Goal: Information Seeking & Learning: Learn about a topic

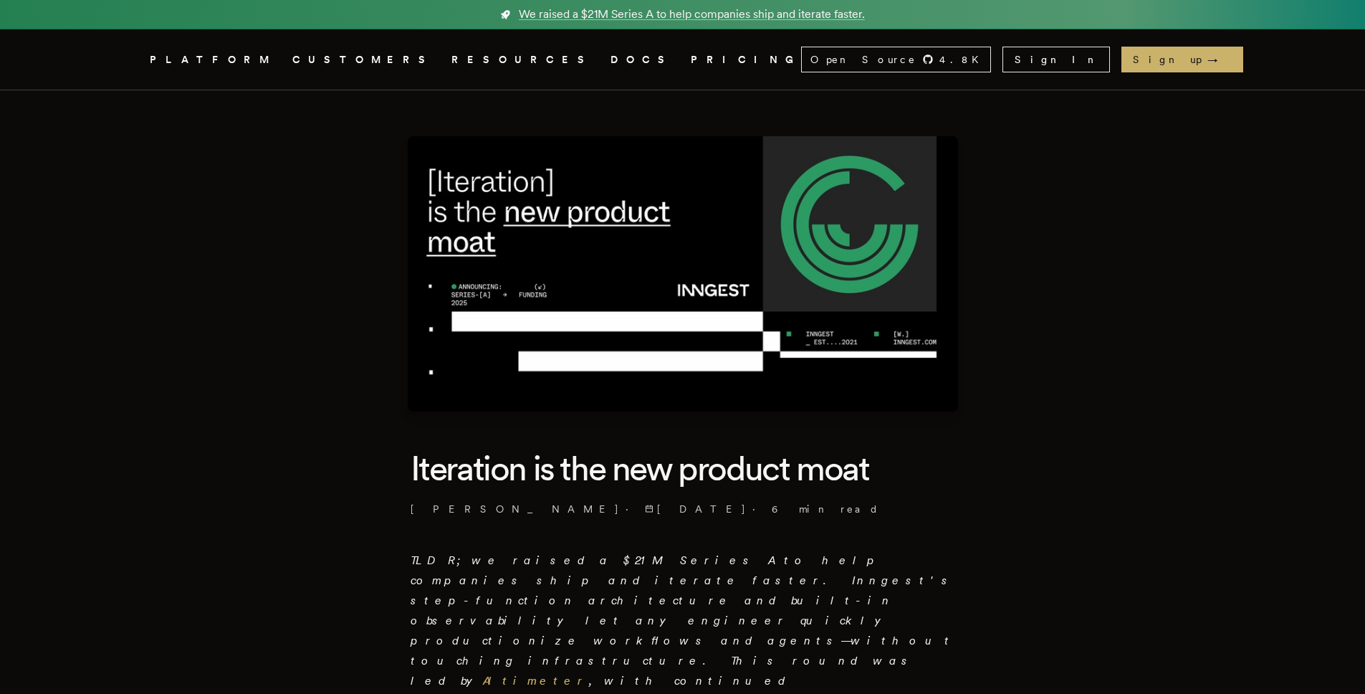
click at [539, 64] on icon "Global" at bounding box center [584, 113] width 90 height 119
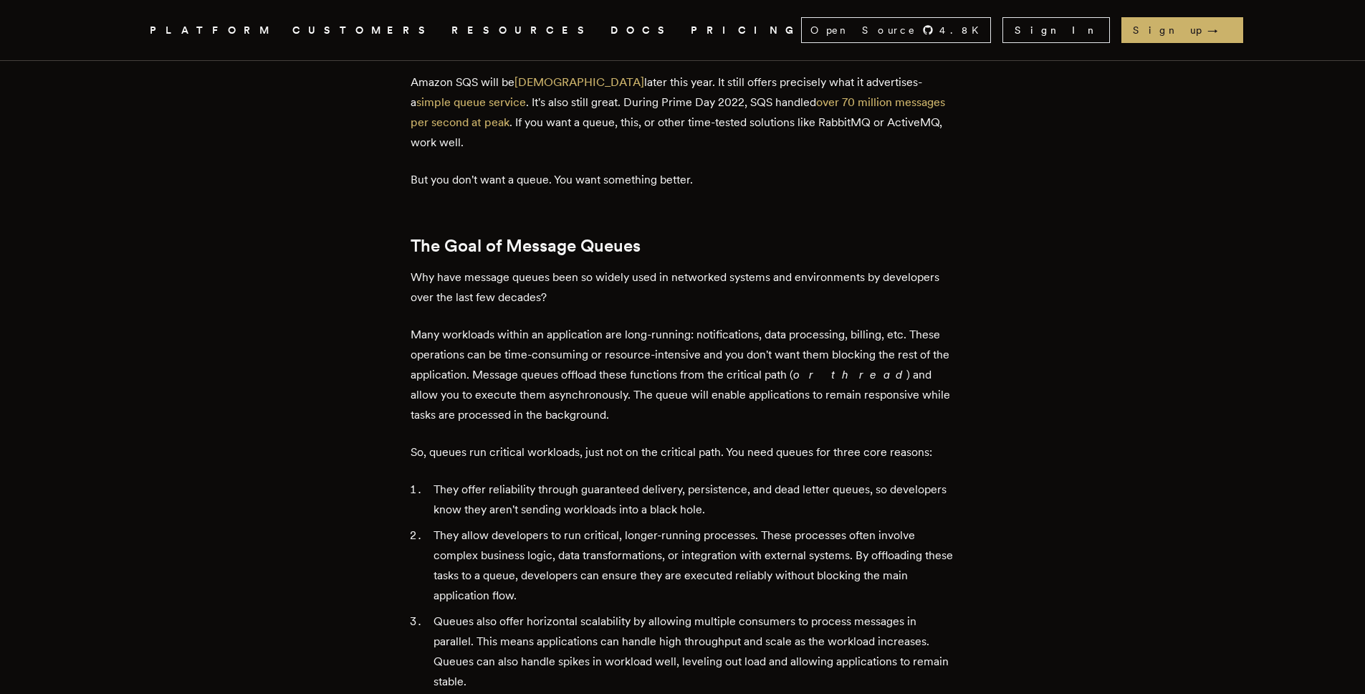
scroll to position [588, 0]
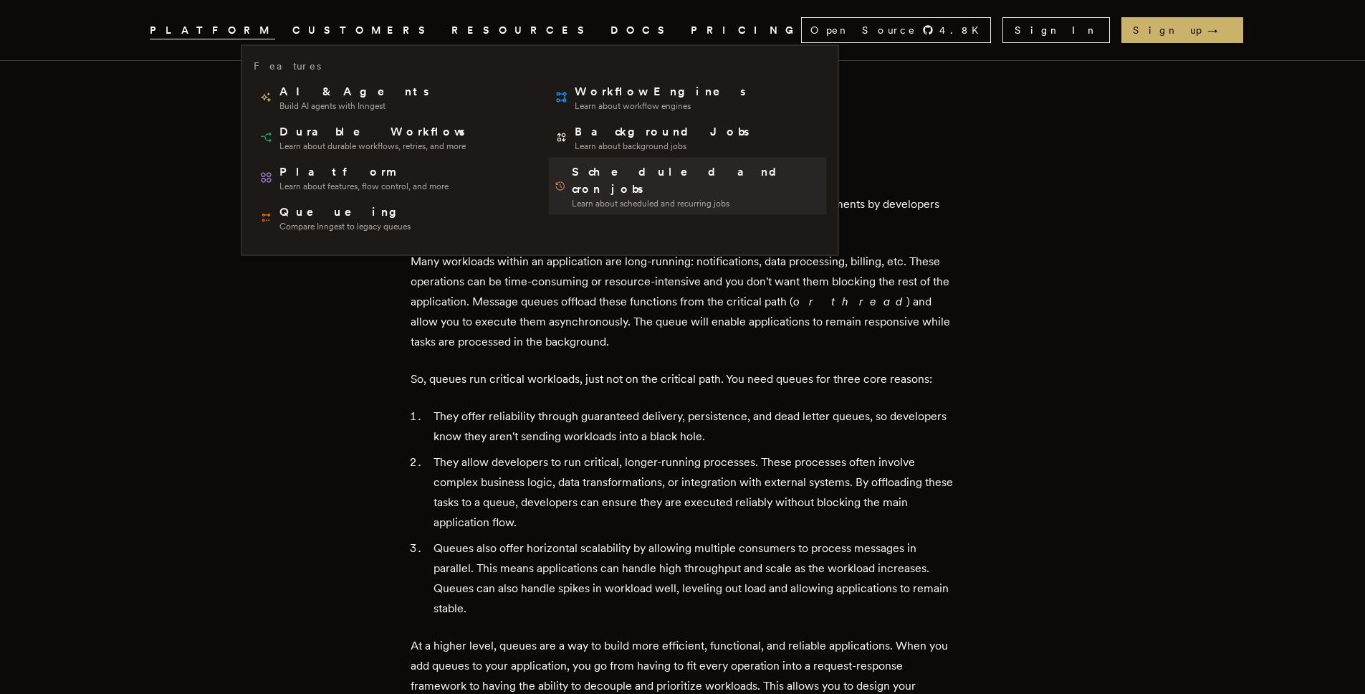
click at [572, 169] on span "Scheduled and cron jobs" at bounding box center [696, 180] width 249 height 34
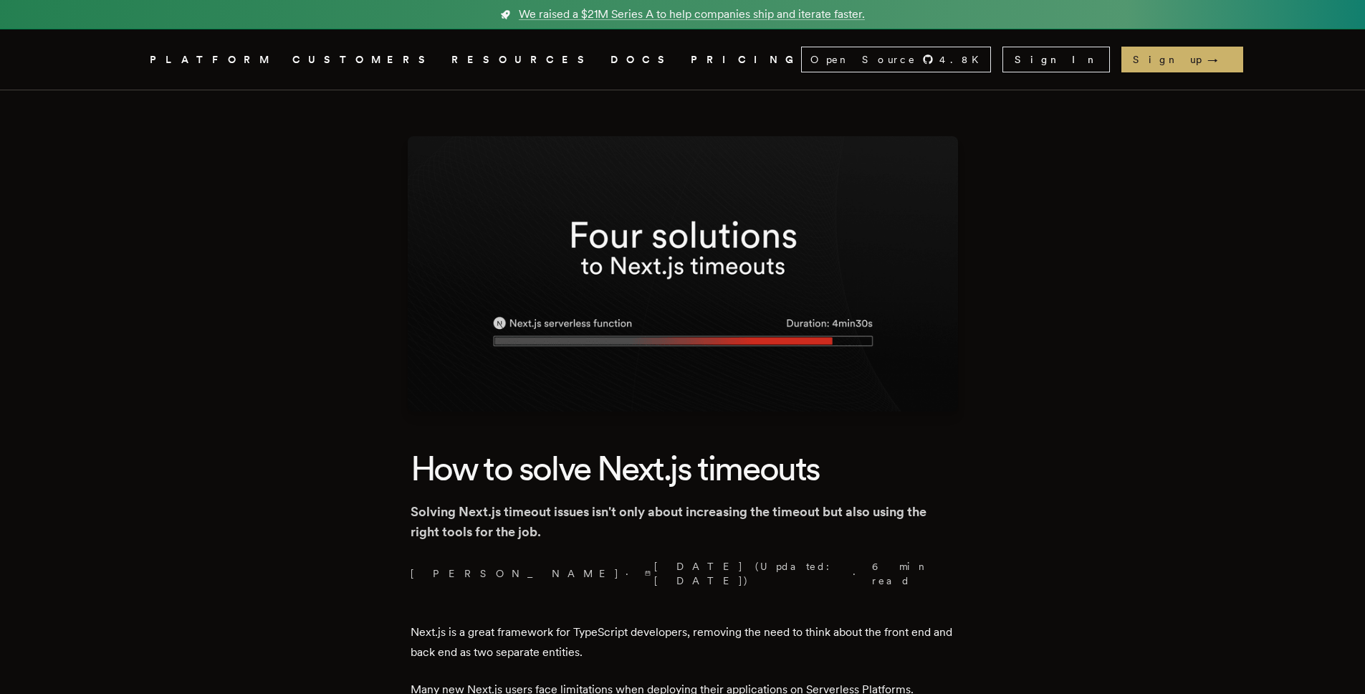
drag, startPoint x: 438, startPoint y: 405, endPoint x: 432, endPoint y: 395, distance: 11.9
click at [439, 404] on img at bounding box center [683, 273] width 550 height 275
